Goal: Information Seeking & Learning: Learn about a topic

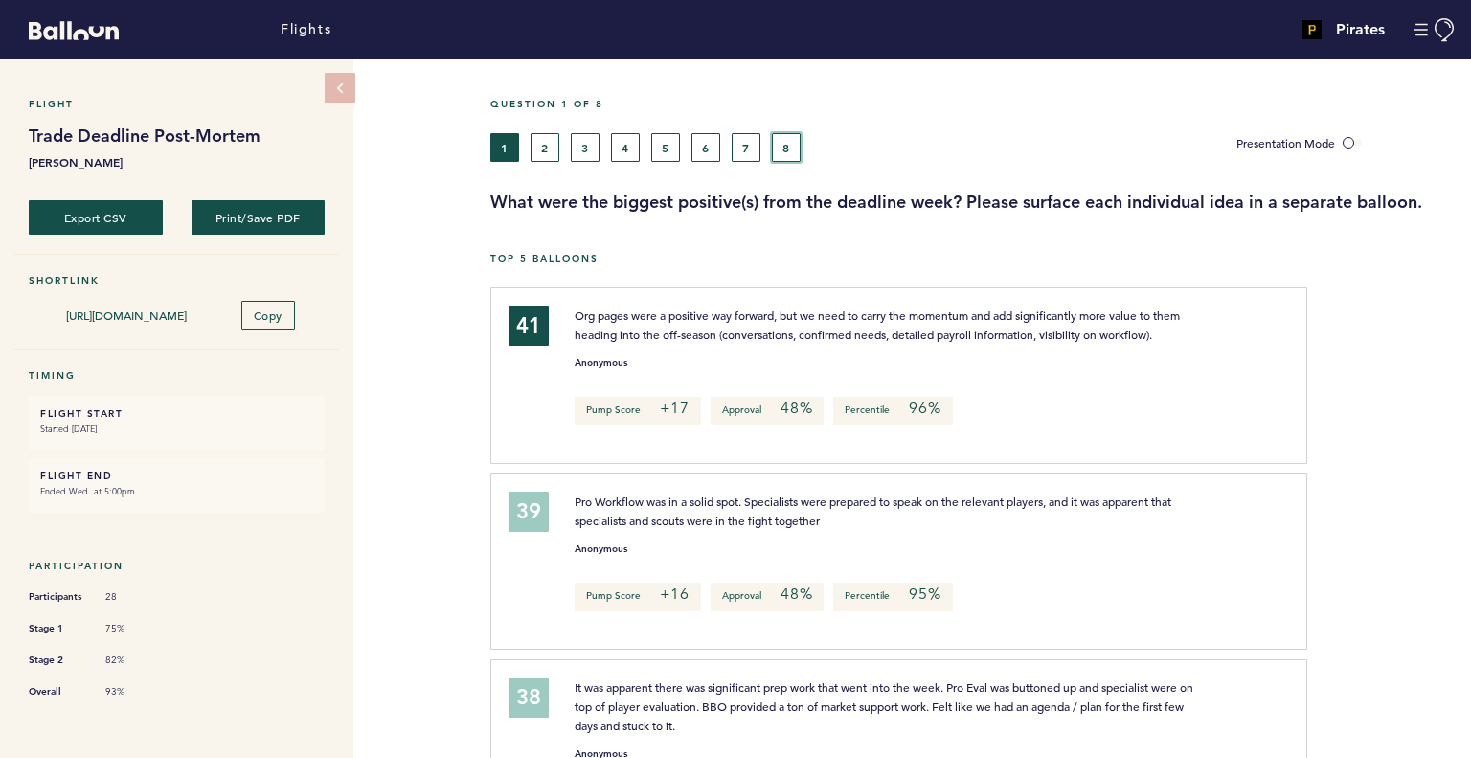
click at [795, 143] on button "8" at bounding box center [786, 147] width 29 height 29
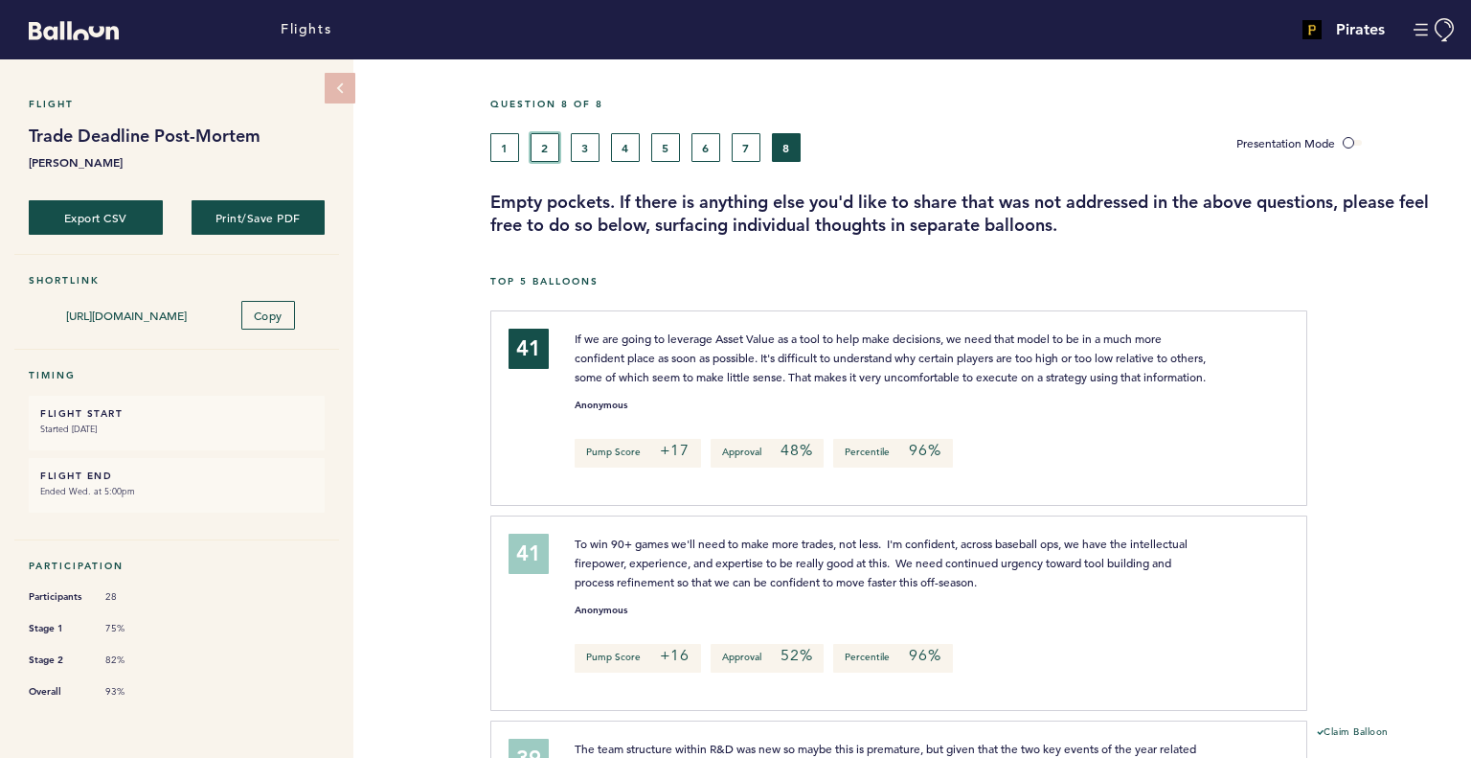
click at [553, 139] on button "2" at bounding box center [545, 147] width 29 height 29
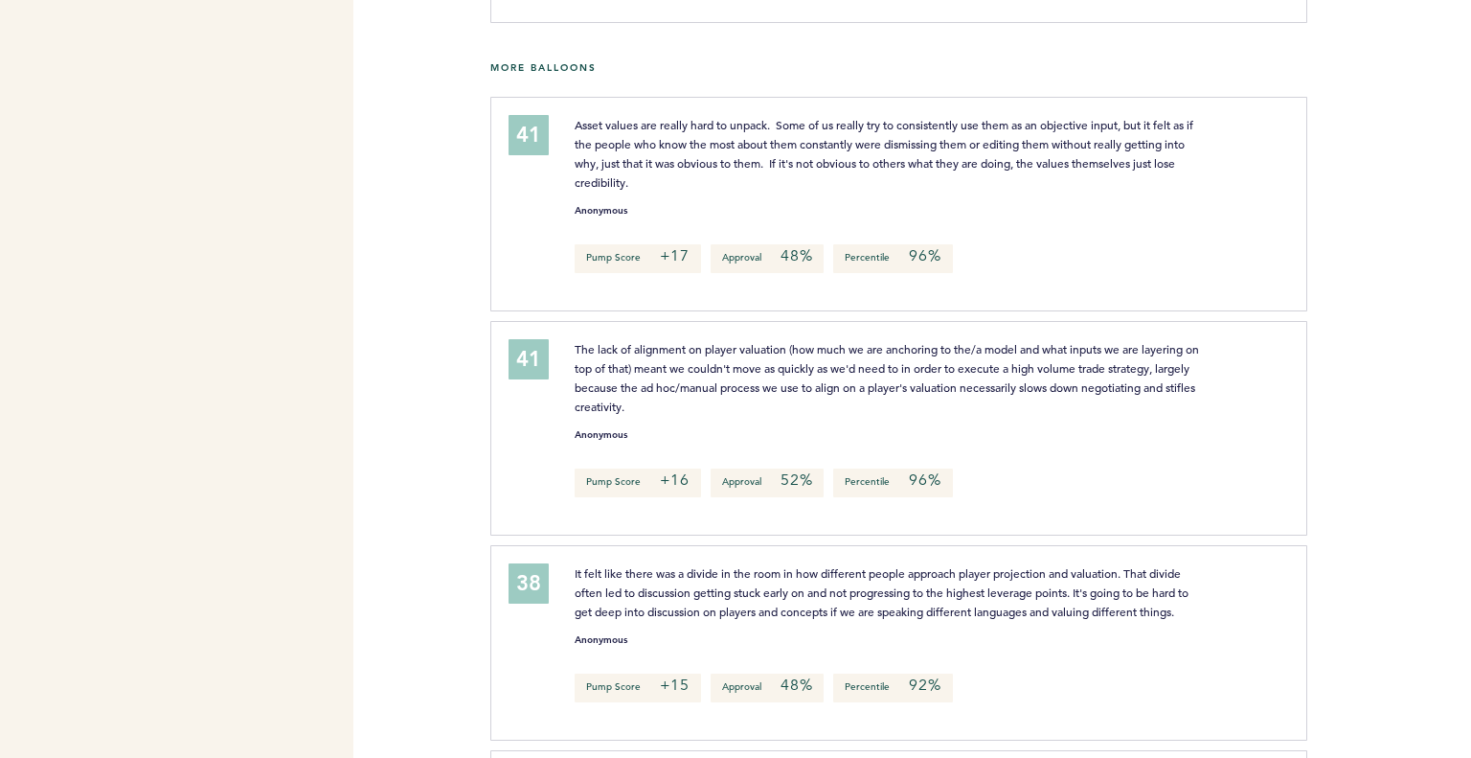
scroll to position [1149, 0]
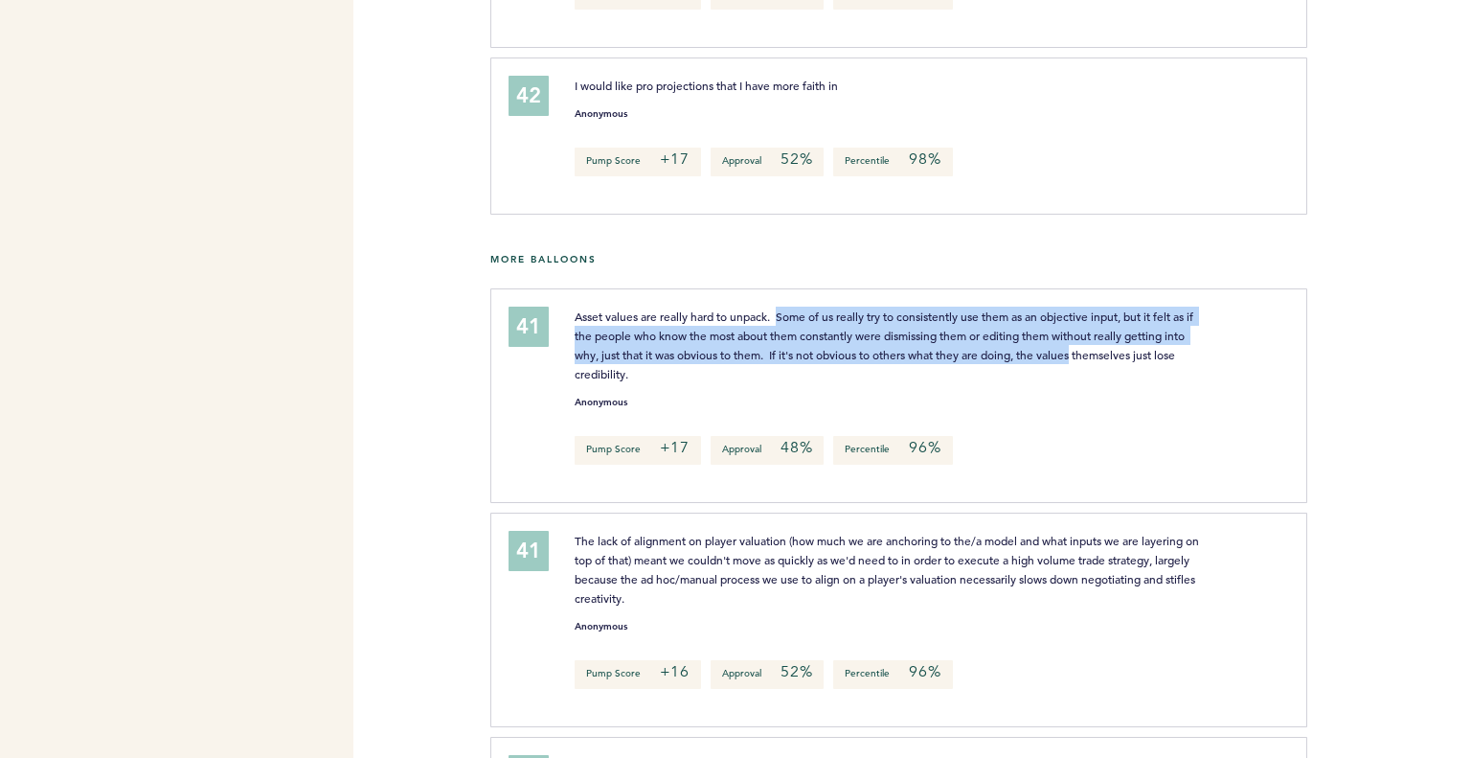
drag, startPoint x: 778, startPoint y: 324, endPoint x: 1080, endPoint y: 369, distance: 306.0
click at [1080, 369] on span "Asset values are really hard to unpack. Some of us really try to consistently u…" at bounding box center [886, 344] width 622 height 73
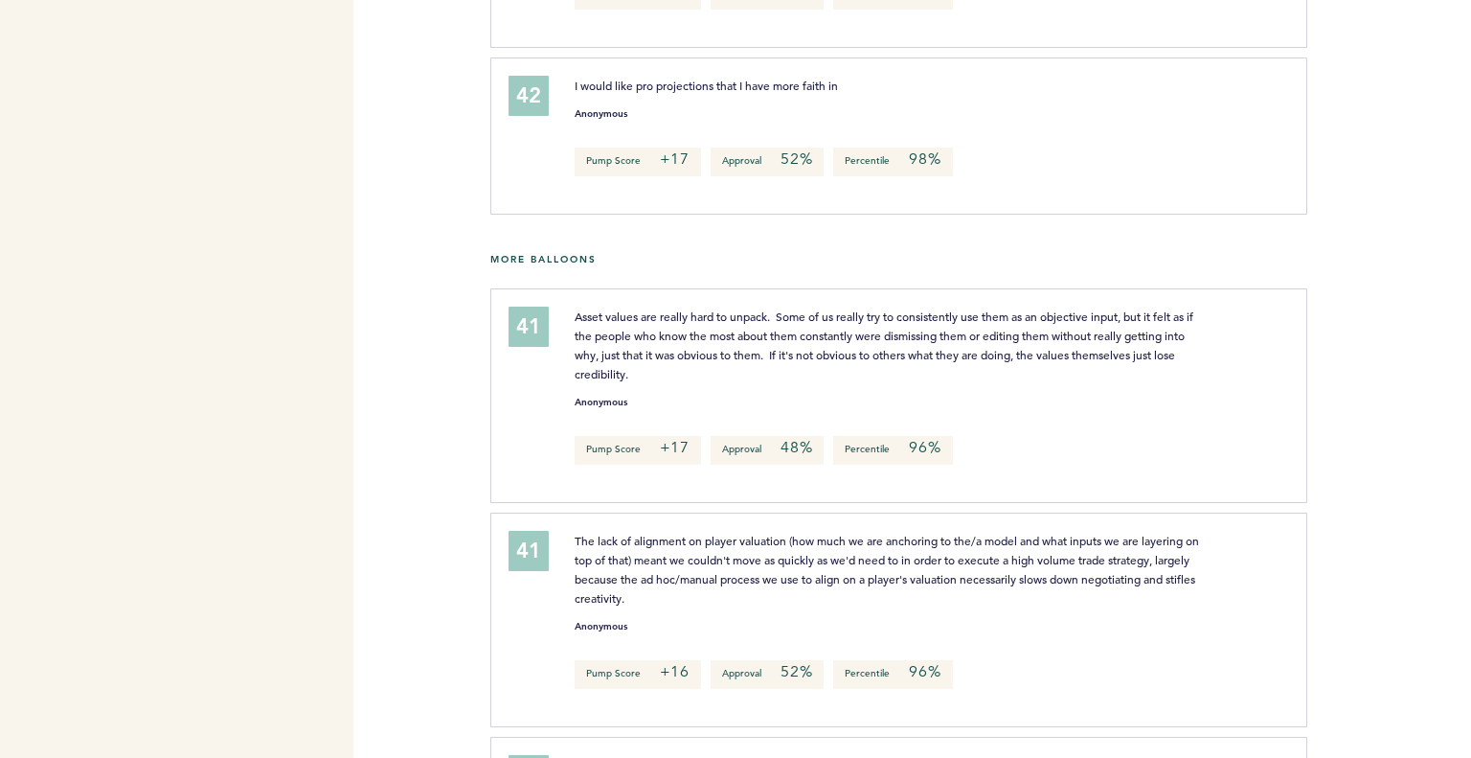
click at [1073, 401] on div "Anonymous" at bounding box center [921, 397] width 723 height 19
drag, startPoint x: 594, startPoint y: 351, endPoint x: 1034, endPoint y: 344, distance: 439.7
click at [1012, 342] on span "Asset values are really hard to unpack. Some of us really try to consistently u…" at bounding box center [886, 344] width 622 height 73
click at [1078, 355] on p "Asset values are really hard to unpack. Some of us really try to consistently u…" at bounding box center [892, 345] width 634 height 77
drag, startPoint x: 575, startPoint y: 348, endPoint x: 969, endPoint y: 351, distance: 394.7
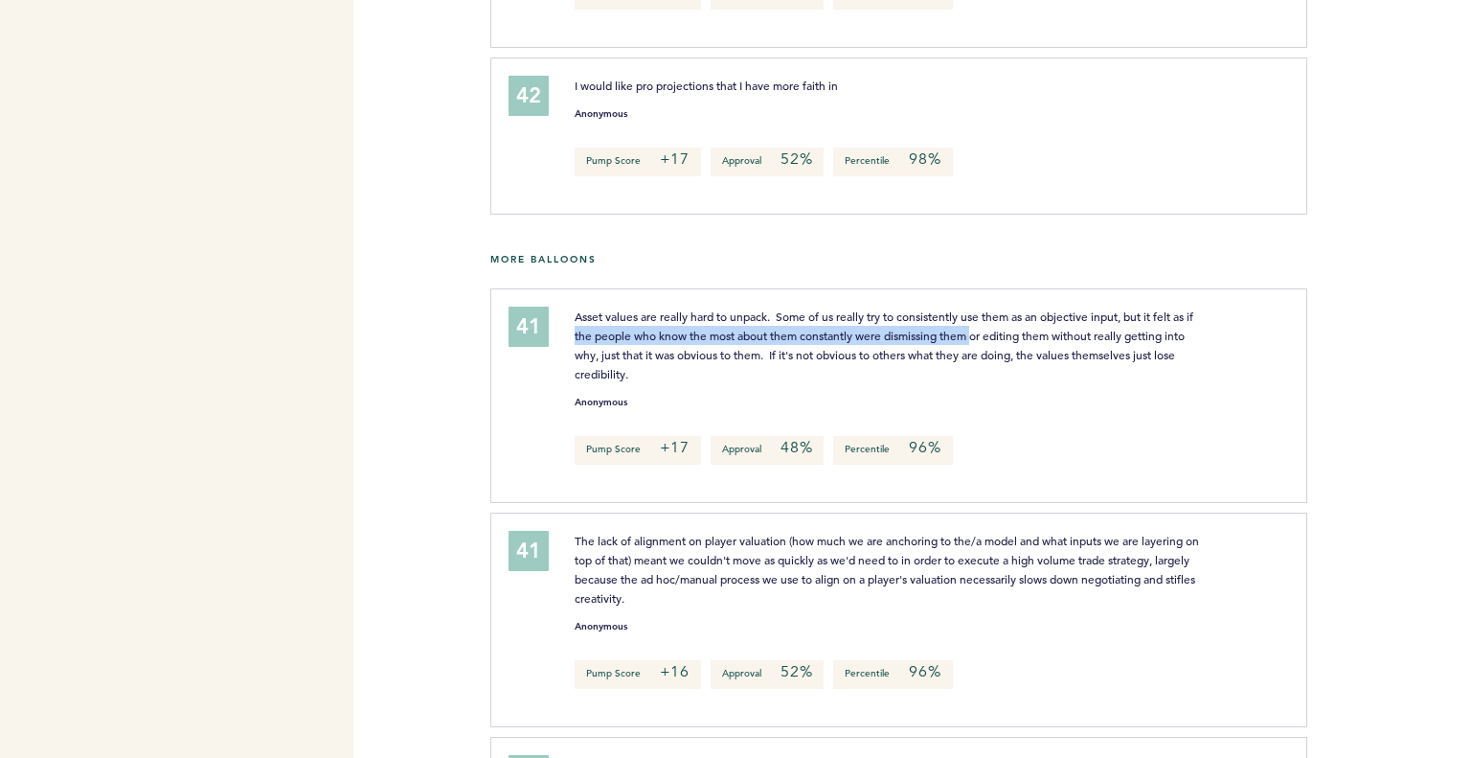
click at [973, 355] on span "Asset values are really hard to unpack. Some of us really try to consistently u…" at bounding box center [886, 344] width 622 height 73
click at [648, 353] on span "Asset values are really hard to unpack. Some of us really try to consistently u…" at bounding box center [886, 344] width 622 height 73
drag, startPoint x: 943, startPoint y: 340, endPoint x: 1079, endPoint y: 352, distance: 136.5
click at [1079, 352] on p "Asset values are really hard to unpack. Some of us really try to consistently u…" at bounding box center [892, 345] width 634 height 77
click at [714, 380] on p "Asset values are really hard to unpack. Some of us really try to consistently u…" at bounding box center [892, 345] width 634 height 77
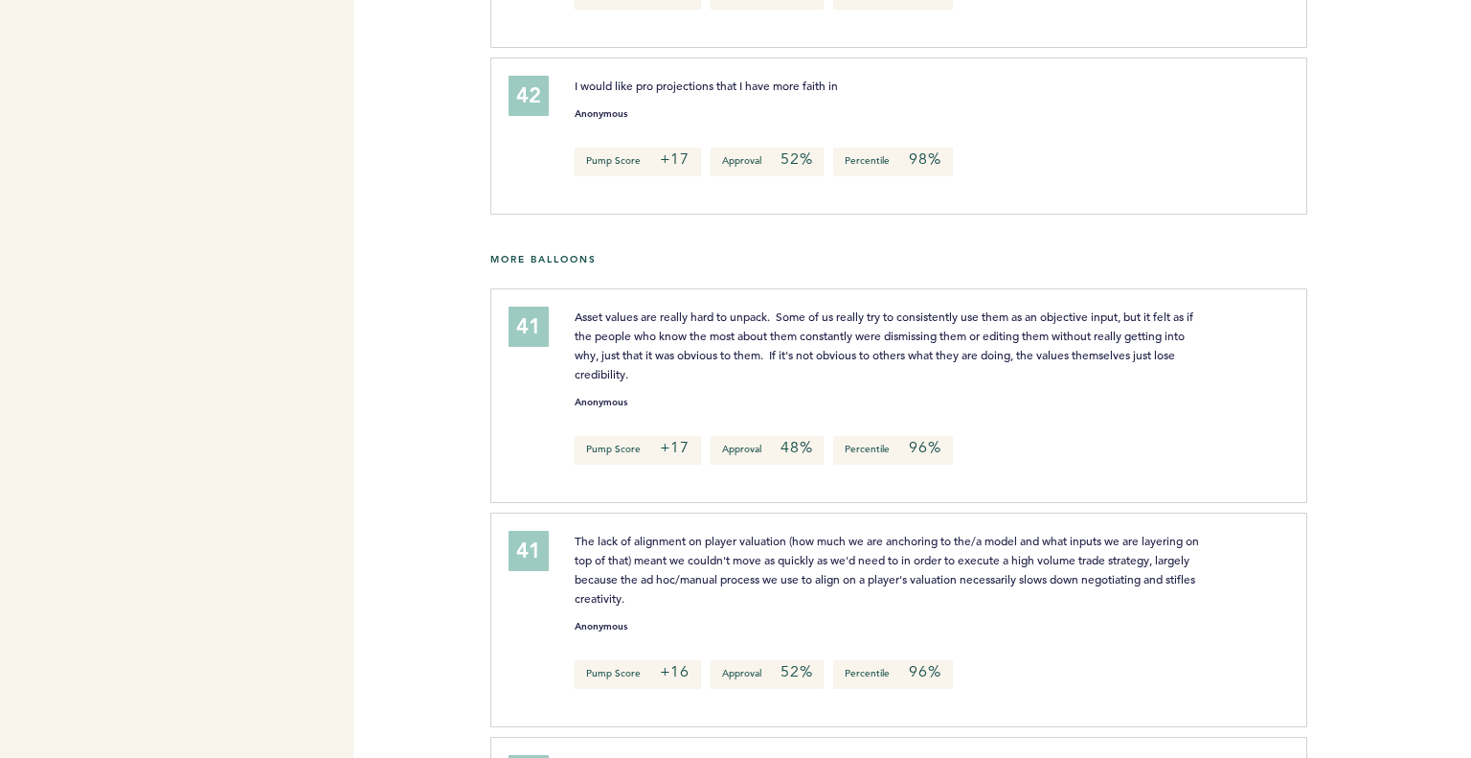
drag, startPoint x: 598, startPoint y: 376, endPoint x: 549, endPoint y: 330, distance: 67.7
click at [549, 330] on div "41 Asset values are really hard to unpack. Some of us really try to consistentl…" at bounding box center [888, 393] width 788 height 172
click at [651, 383] on p "Asset values are really hard to unpack. Some of us really try to consistently u…" at bounding box center [892, 345] width 634 height 77
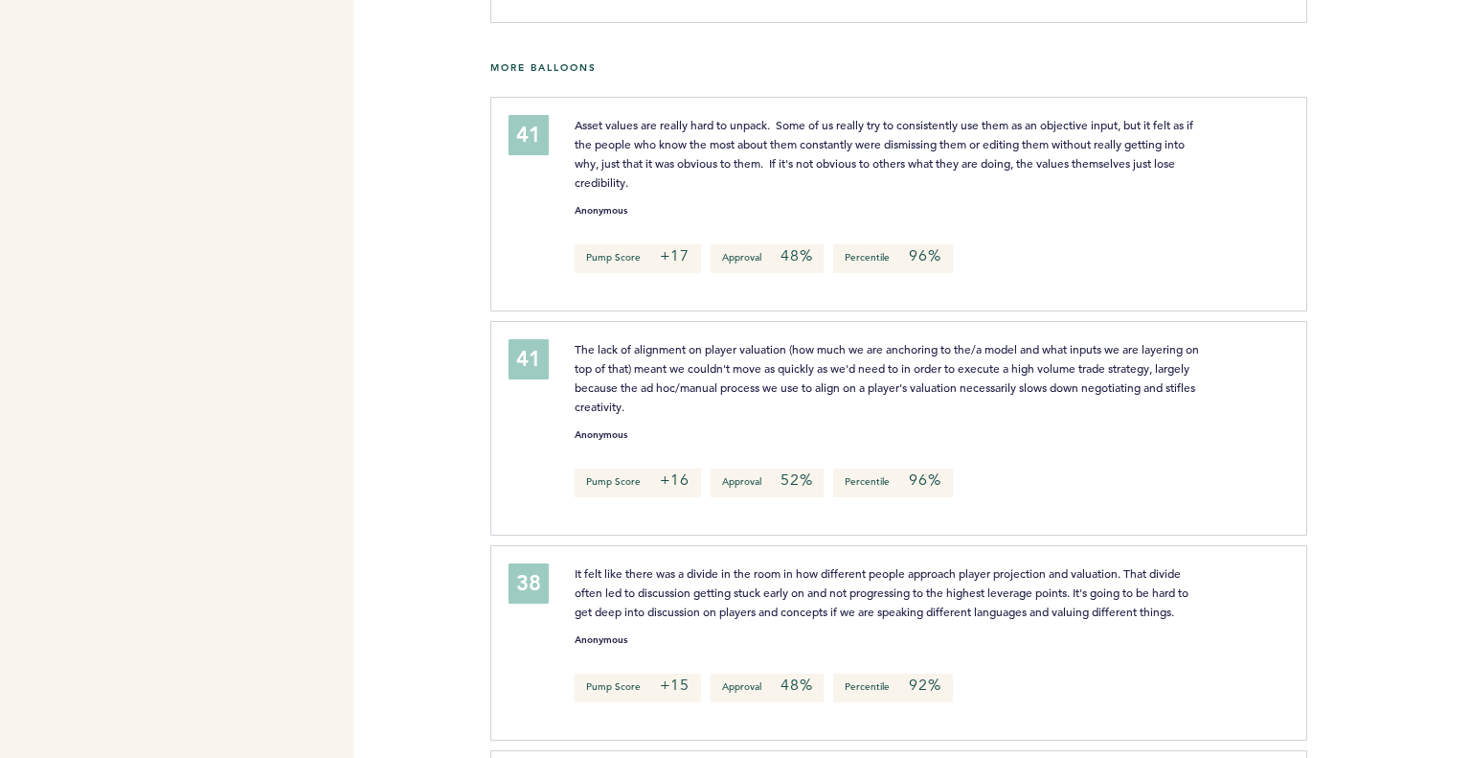
scroll to position [1341, 0]
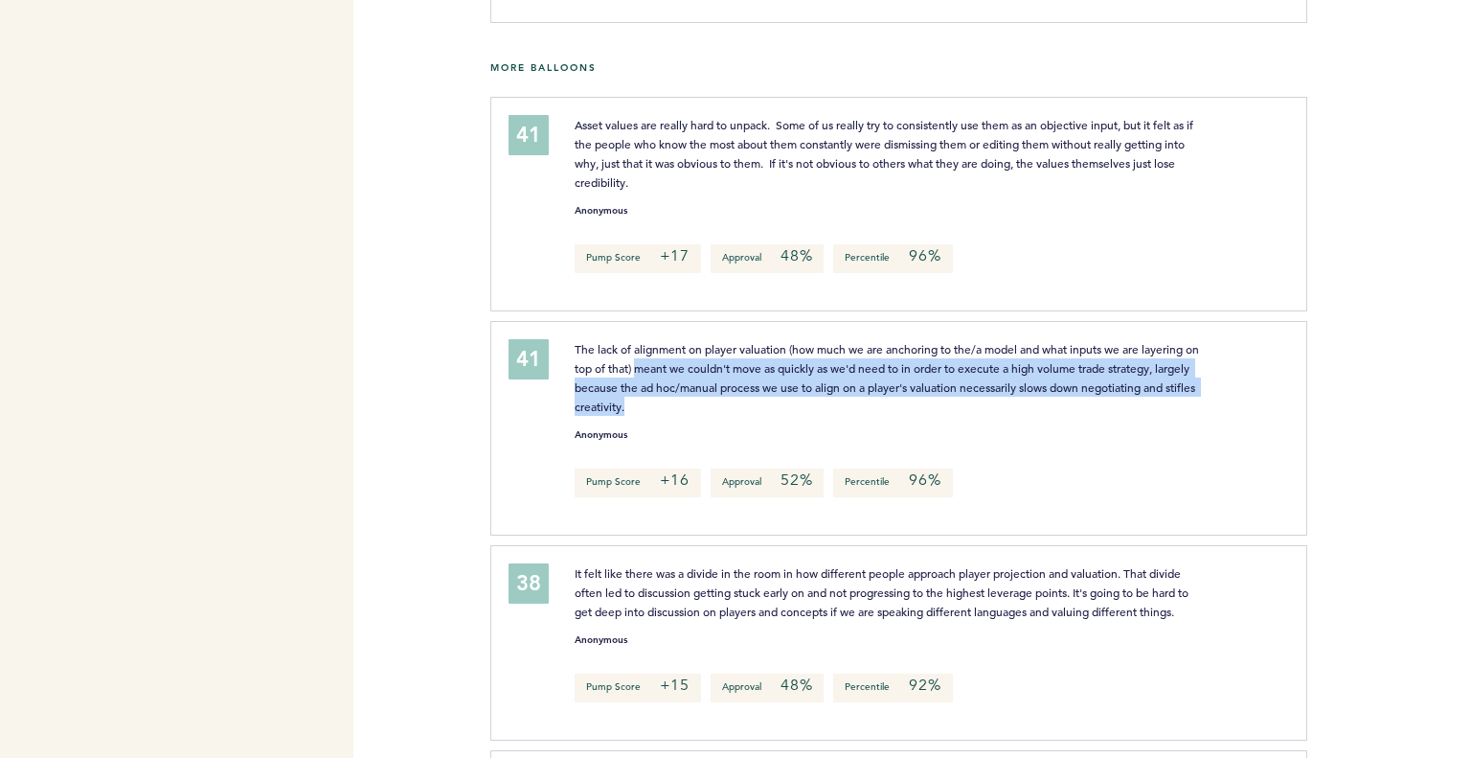
drag, startPoint x: 638, startPoint y: 378, endPoint x: 1216, endPoint y: 417, distance: 578.9
click at [1220, 416] on div "The lack of alignment on player valuation (how much we are anchoring to the/a m…" at bounding box center [891, 377] width 663 height 77
click at [1189, 416] on p "The lack of alignment on player valuation (how much we are anchoring to the/a m…" at bounding box center [892, 377] width 634 height 77
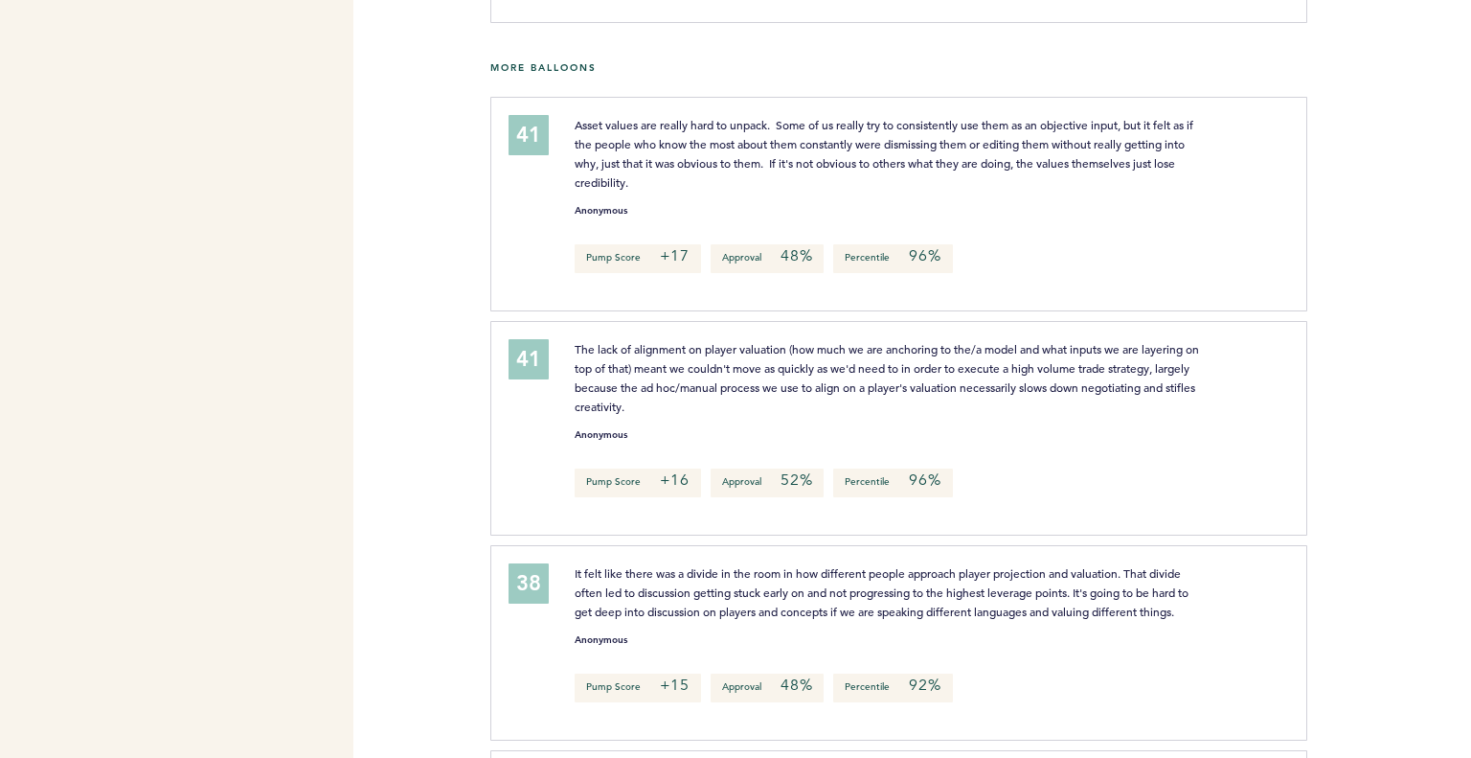
drag, startPoint x: 633, startPoint y: 422, endPoint x: 556, endPoint y: 363, distance: 97.7
click at [556, 363] on div "41 The lack of alignment on player valuation (how much we are anchoring to the/…" at bounding box center [888, 425] width 788 height 172
click at [625, 414] on span "The lack of alignment on player valuation (how much we are anchoring to the/a m…" at bounding box center [888, 377] width 627 height 73
drag, startPoint x: 604, startPoint y: 403, endPoint x: 557, endPoint y: 359, distance: 64.4
click at [557, 359] on div "41 The lack of alignment on player valuation (how much we are anchoring to the/…" at bounding box center [888, 425] width 788 height 172
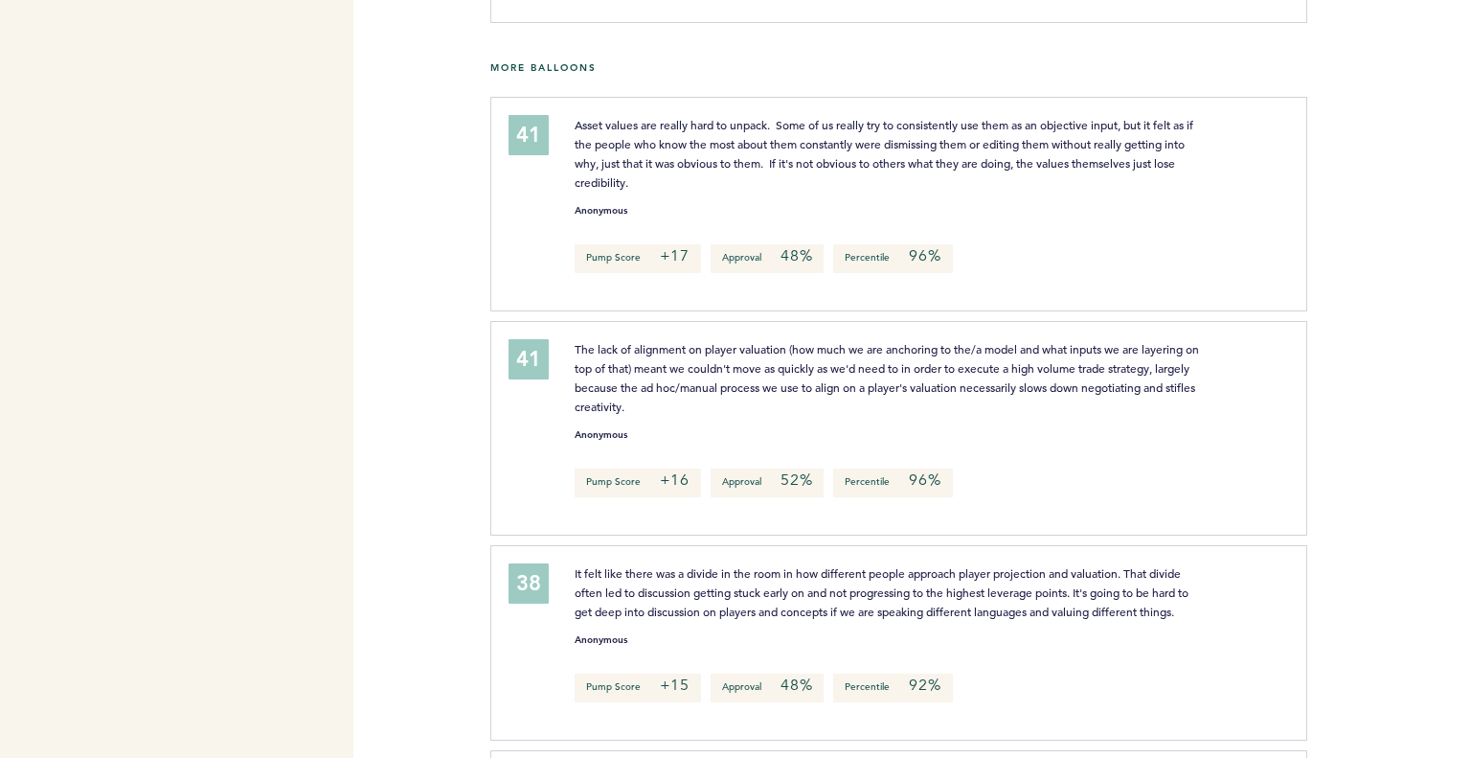
click at [642, 416] on p "The lack of alignment on player valuation (how much we are anchoring to the/a m…" at bounding box center [892, 377] width 634 height 77
drag, startPoint x: 647, startPoint y: 421, endPoint x: 630, endPoint y: 401, distance: 25.1
click at [540, 371] on div "41 The lack of alignment on player valuation (how much we are anchoring to the/…" at bounding box center [888, 425] width 788 height 172
click at [655, 413] on p "The lack of alignment on player valuation (how much we are anchoring to the/a m…" at bounding box center [892, 377] width 634 height 77
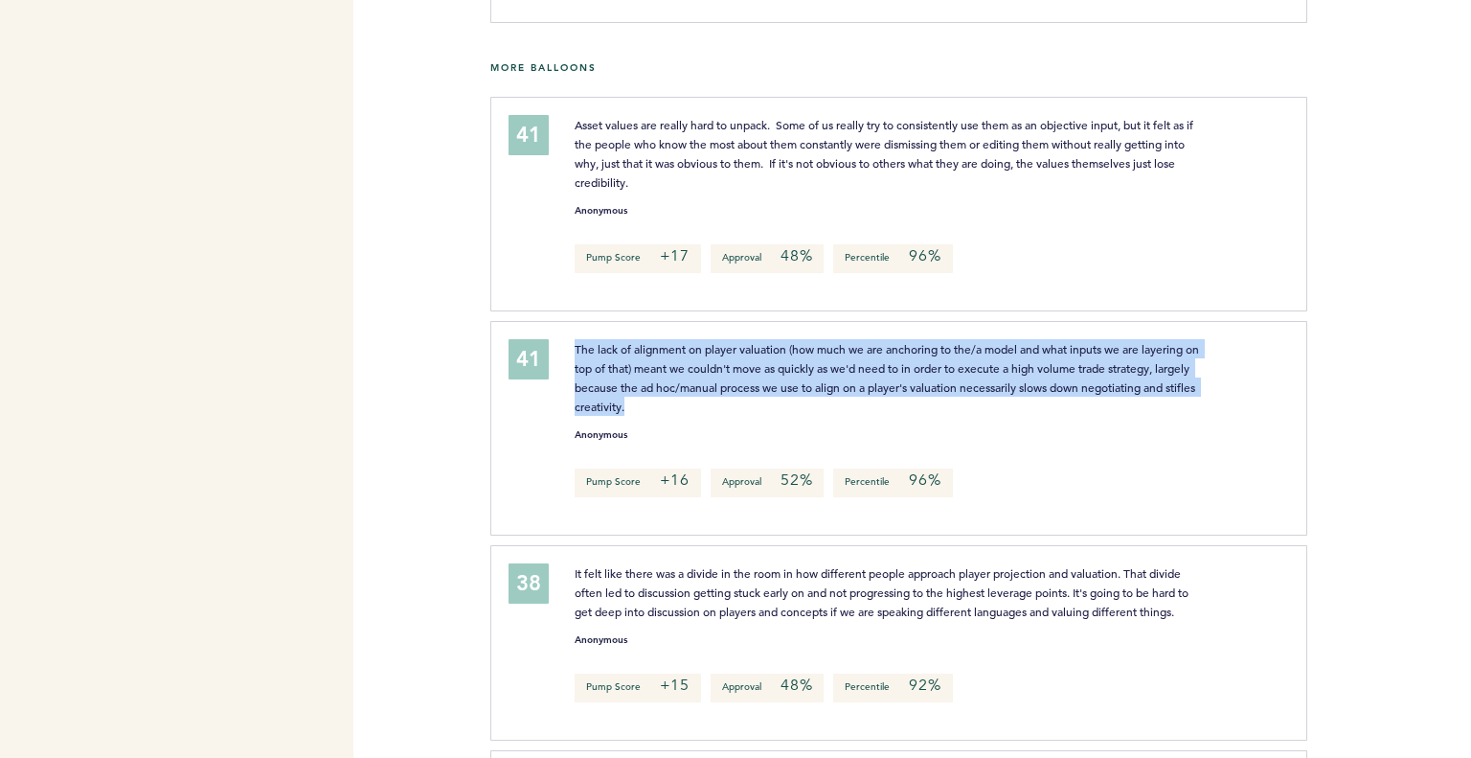
drag, startPoint x: 635, startPoint y: 417, endPoint x: 575, endPoint y: 357, distance: 84.7
click at [575, 357] on p "The lack of alignment on player valuation (how much we are anchoring to the/a m…" at bounding box center [892, 377] width 634 height 77
click at [634, 416] on p "The lack of alignment on player valuation (how much we are anchoring to the/a m…" at bounding box center [892, 377] width 634 height 77
drag, startPoint x: 640, startPoint y: 421, endPoint x: 563, endPoint y: 366, distance: 94.7
click at [563, 366] on div "The lack of alignment on player valuation (how much we are anchoring to the/a m…" at bounding box center [891, 377] width 663 height 77
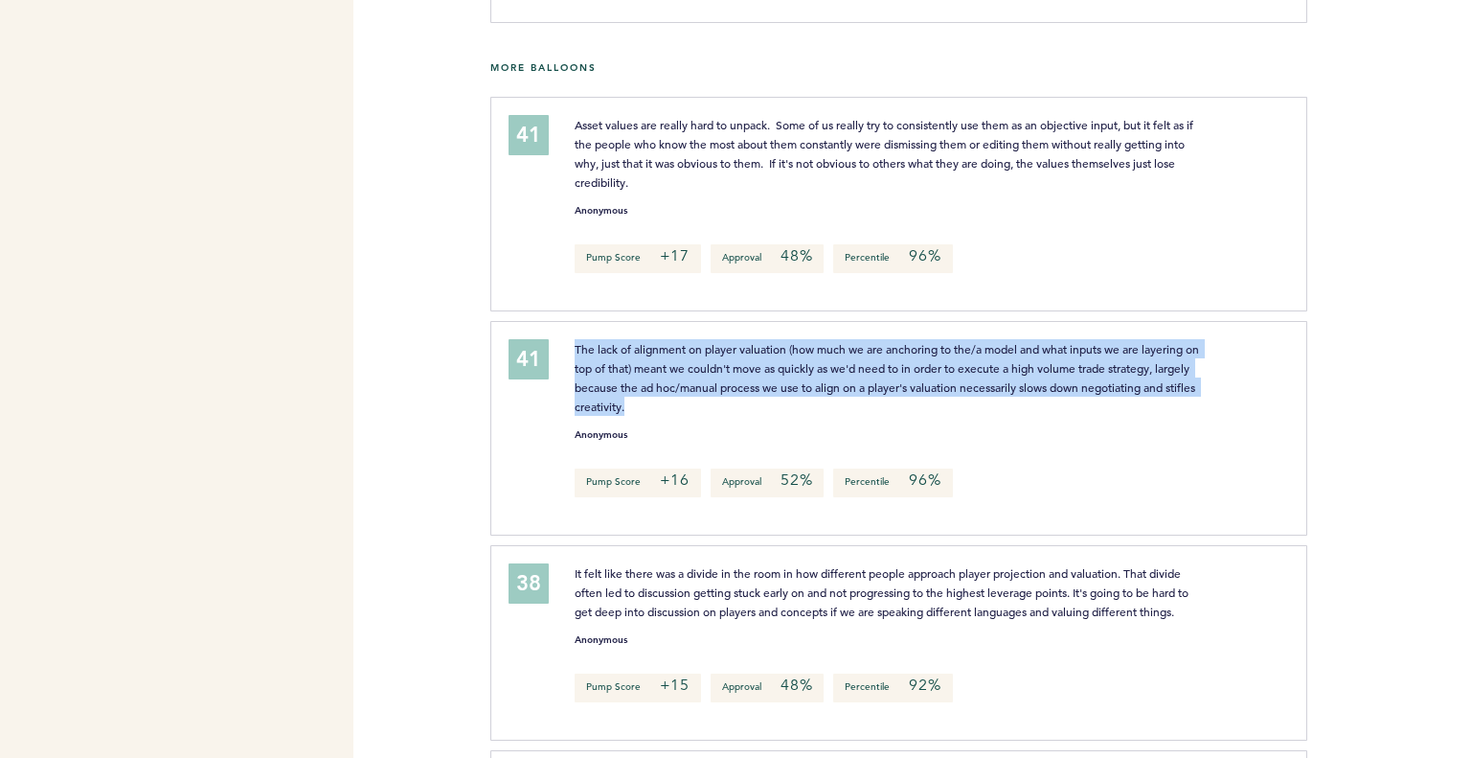
click at [631, 416] on p "The lack of alignment on player valuation (how much we are anchoring to the/a m…" at bounding box center [892, 377] width 634 height 77
click at [644, 416] on p "The lack of alignment on player valuation (how much we are anchoring to the/a m…" at bounding box center [892, 377] width 634 height 77
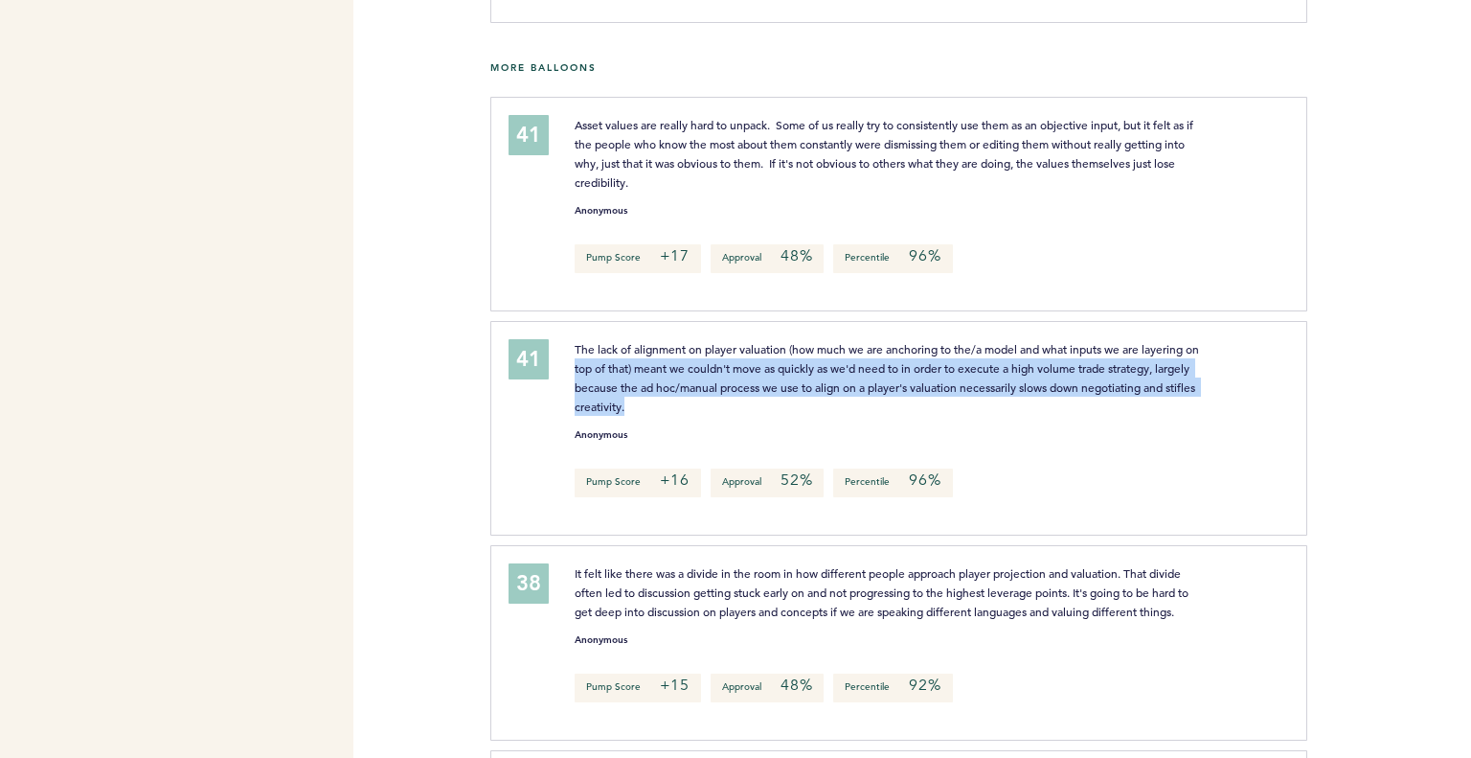
drag, startPoint x: 649, startPoint y: 420, endPoint x: 582, endPoint y: 394, distance: 71.9
click at [560, 375] on div "The lack of alignment on player valuation (how much we are anchoring to the/a m…" at bounding box center [891, 377] width 663 height 77
click at [625, 416] on p "The lack of alignment on player valuation (how much we are anchoring to the/a m…" at bounding box center [892, 377] width 634 height 77
click at [659, 416] on p "The lack of alignment on player valuation (how much we are anchoring to the/a m…" at bounding box center [892, 377] width 634 height 77
click at [638, 416] on p "The lack of alignment on player valuation (how much we are anchoring to the/a m…" at bounding box center [892, 377] width 634 height 77
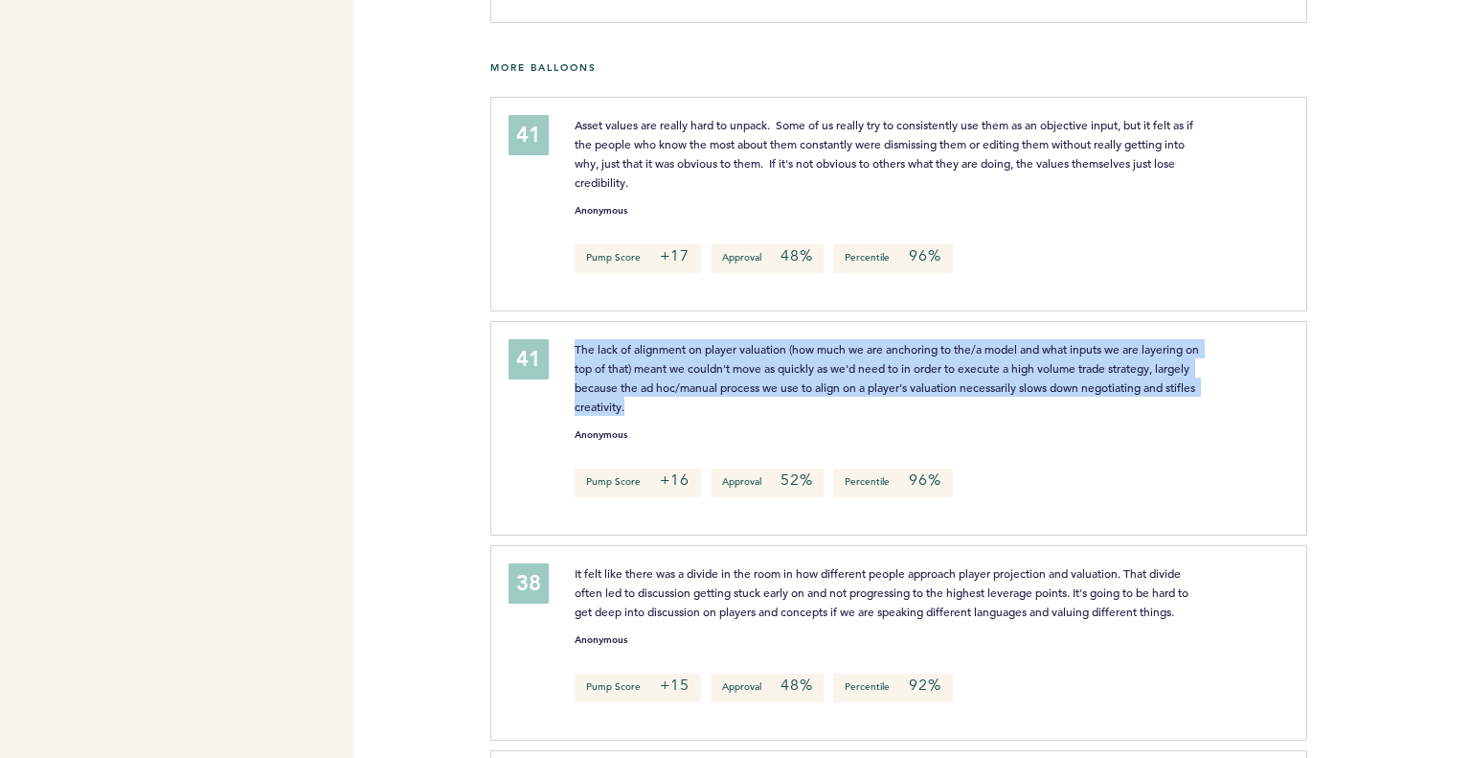
drag, startPoint x: 636, startPoint y: 413, endPoint x: 598, endPoint y: 399, distance: 40.6
click at [568, 367] on div "The lack of alignment on player valuation (how much we are anchoring to the/a m…" at bounding box center [891, 377] width 663 height 77
click at [636, 414] on p "The lack of alignment on player valuation (how much we are anchoring to the/a m…" at bounding box center [892, 377] width 634 height 77
drag, startPoint x: 635, startPoint y: 421, endPoint x: 572, endPoint y: 447, distance: 68.7
click at [572, 358] on div "The lack of alignment on player valuation (how much we are anchoring to the/a m…" at bounding box center [891, 377] width 663 height 77
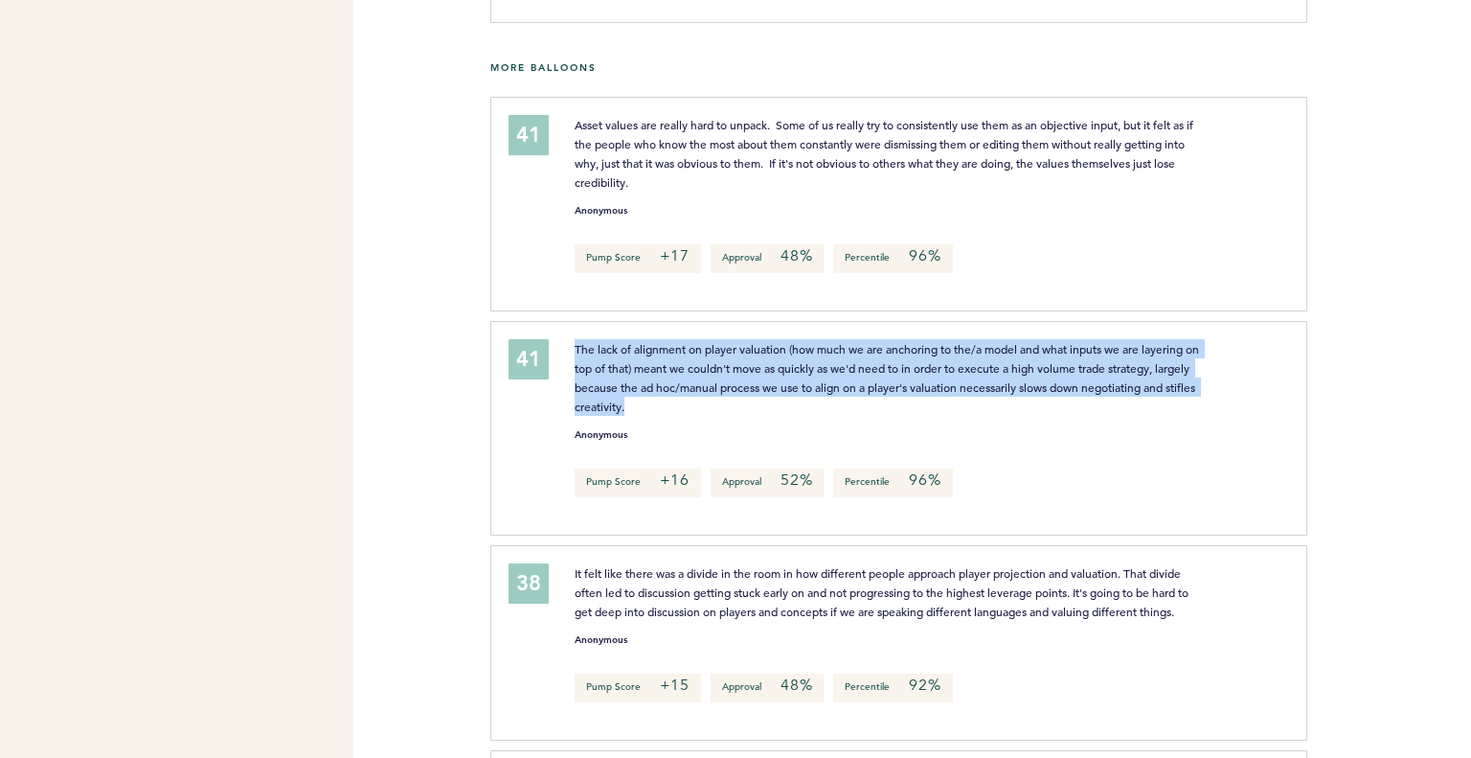
click at [652, 415] on p "The lack of alignment on player valuation (how much we are anchoring to the/a m…" at bounding box center [892, 377] width 634 height 77
click at [653, 416] on p "The lack of alignment on player valuation (how much we are anchoring to the/a m…" at bounding box center [892, 377] width 634 height 77
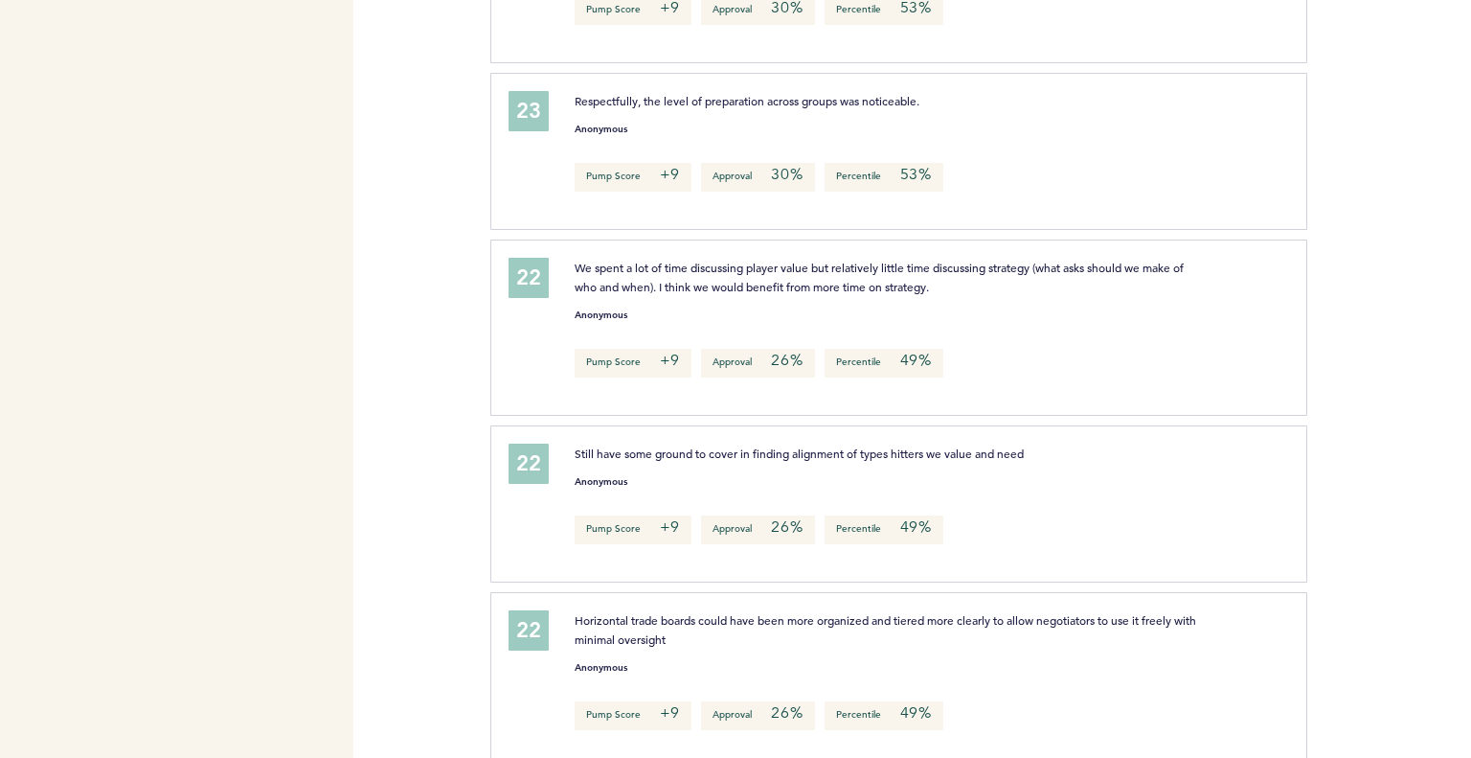
scroll to position [8334, 0]
